Goal: Information Seeking & Learning: Learn about a topic

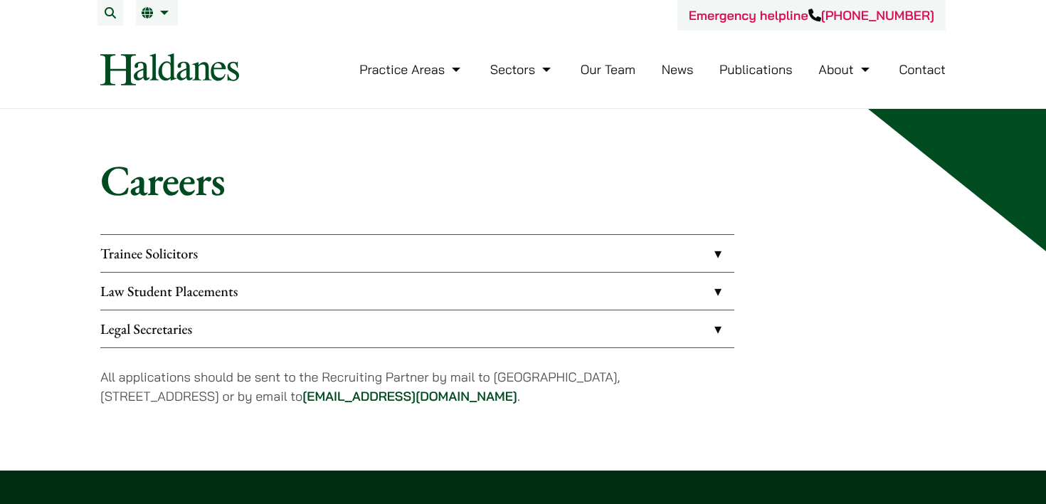
click at [610, 297] on link "Law Student Placements" at bounding box center [417, 290] width 634 height 37
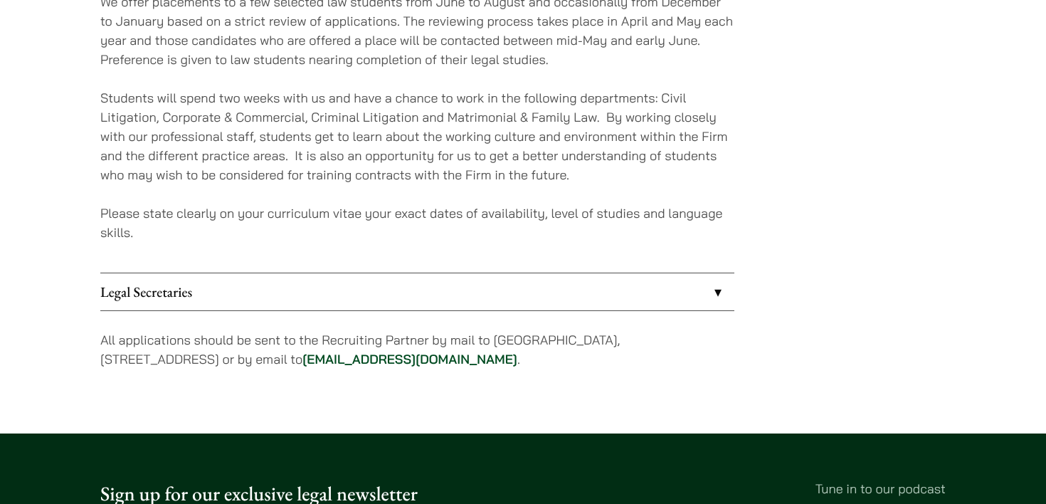
scroll to position [332, 0]
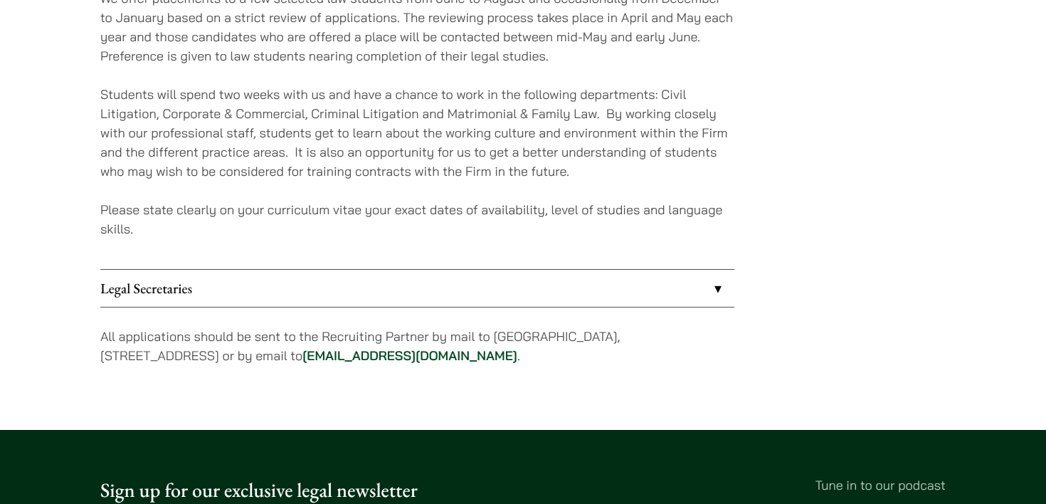
click at [642, 289] on link "Legal Secretaries" at bounding box center [417, 288] width 634 height 37
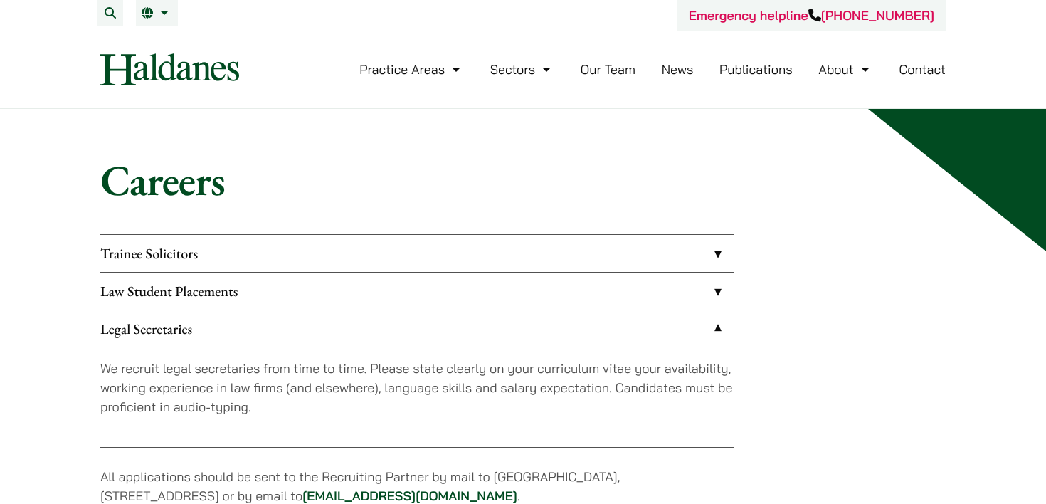
click at [663, 323] on link "Legal Secretaries" at bounding box center [417, 328] width 634 height 37
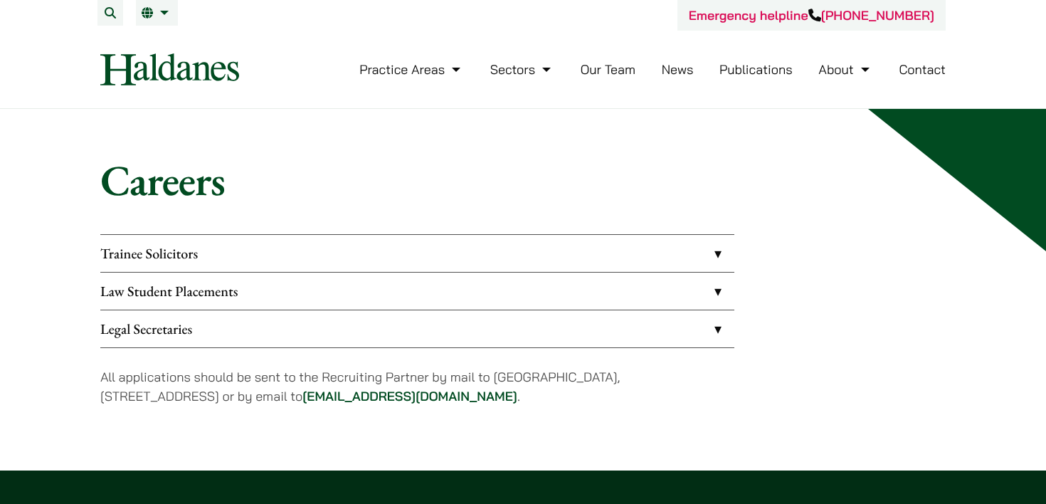
click at [676, 260] on link "Trainee Solicitors" at bounding box center [417, 253] width 634 height 37
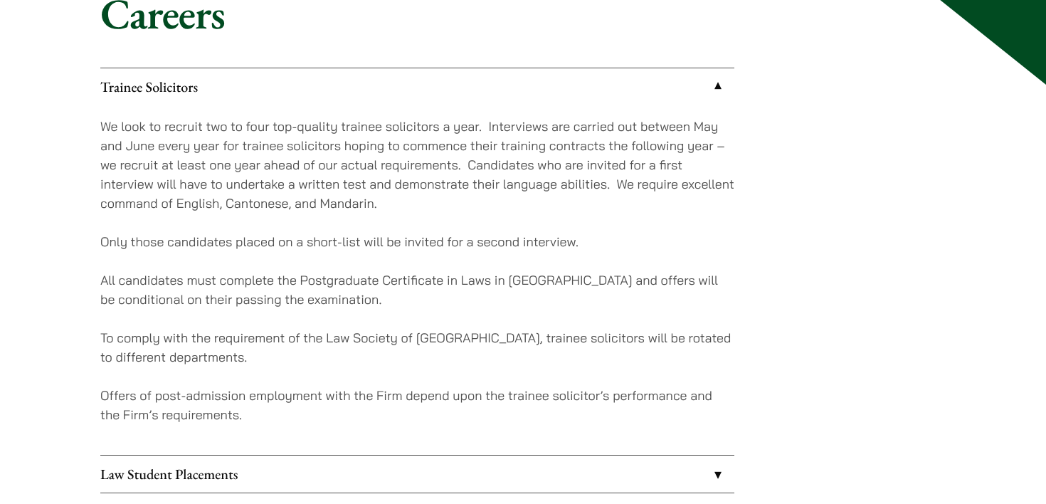
scroll to position [168, 0]
click at [699, 93] on link "Trainee Solicitors" at bounding box center [417, 85] width 634 height 37
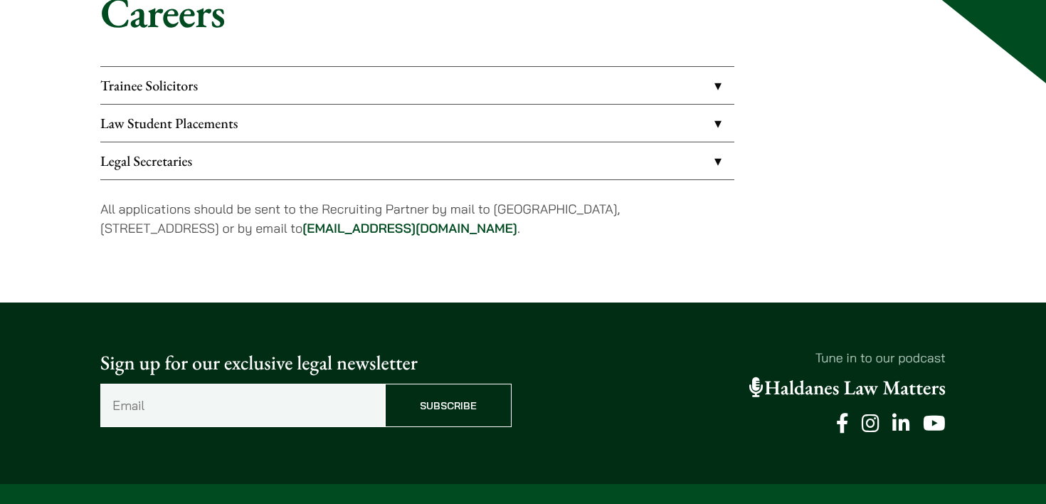
scroll to position [0, 0]
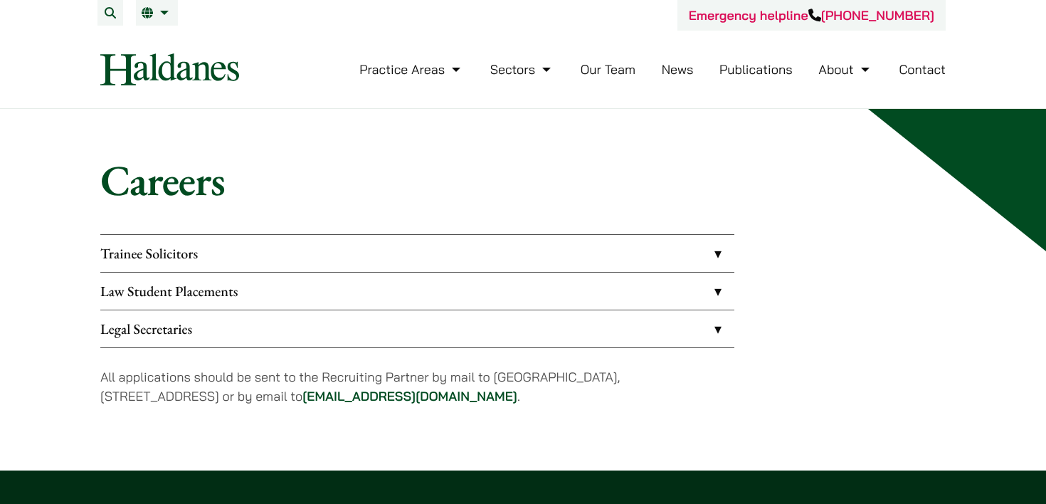
click at [248, 293] on link "Law Student Placements" at bounding box center [417, 290] width 634 height 37
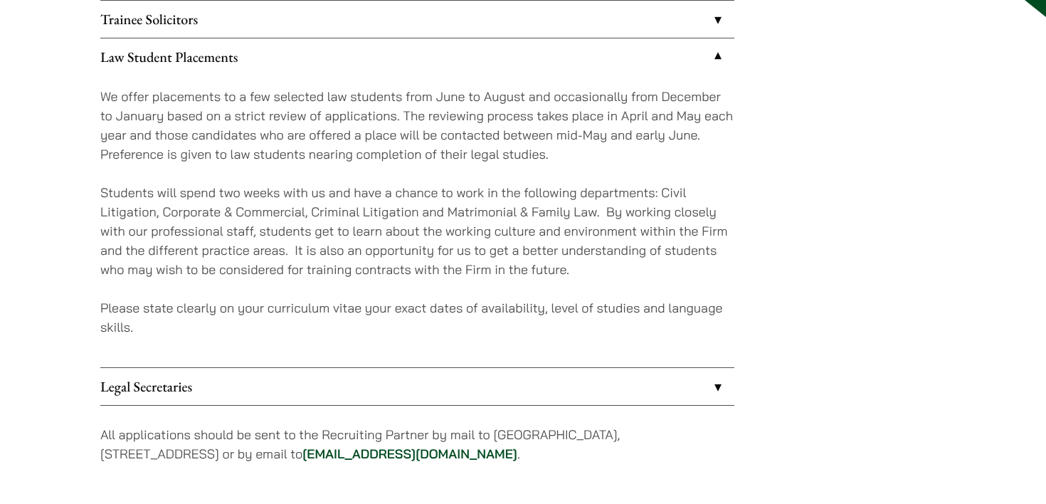
scroll to position [230, 0]
